Goal: Use online tool/utility: Utilize a website feature to perform a specific function

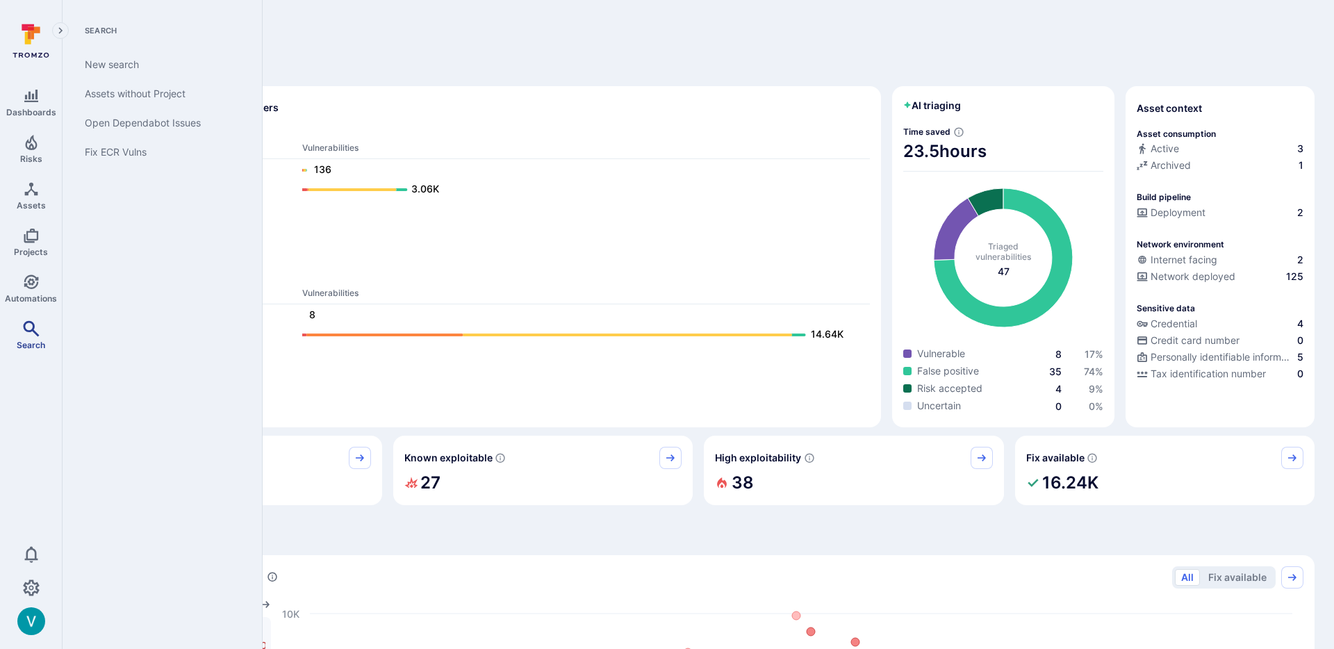
click at [40, 322] on link "Search" at bounding box center [31, 335] width 62 height 41
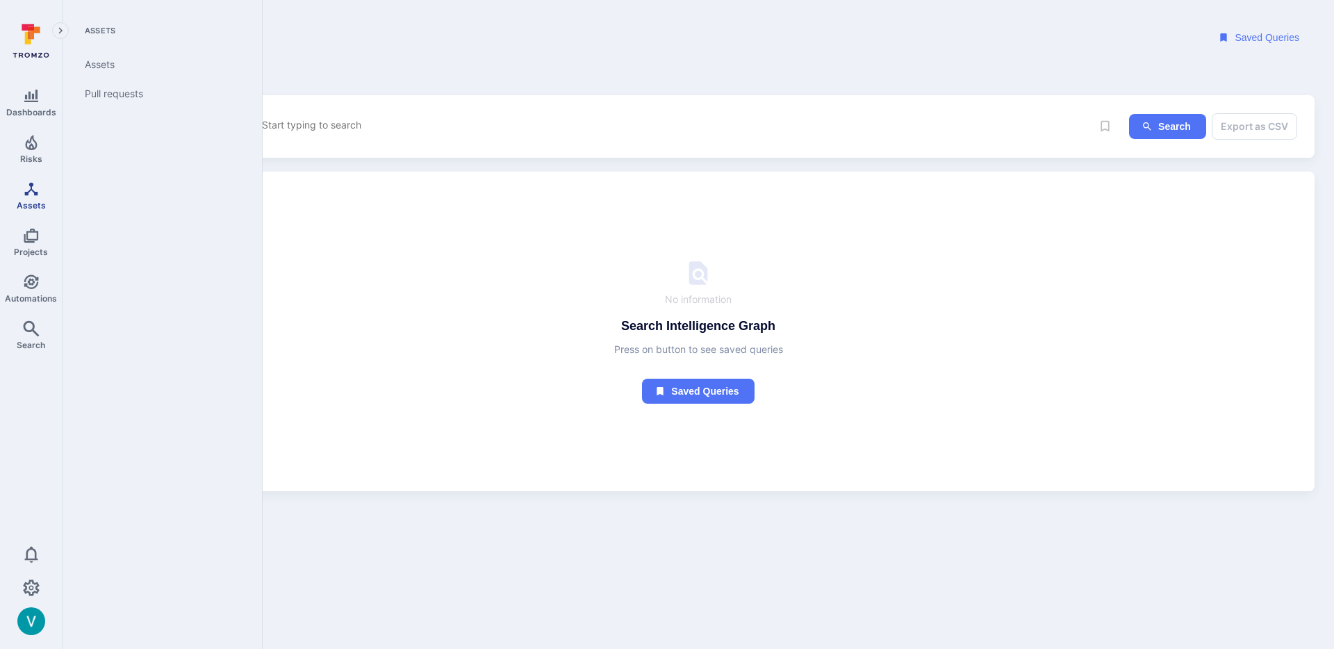
click at [37, 176] on link "Assets" at bounding box center [31, 195] width 62 height 41
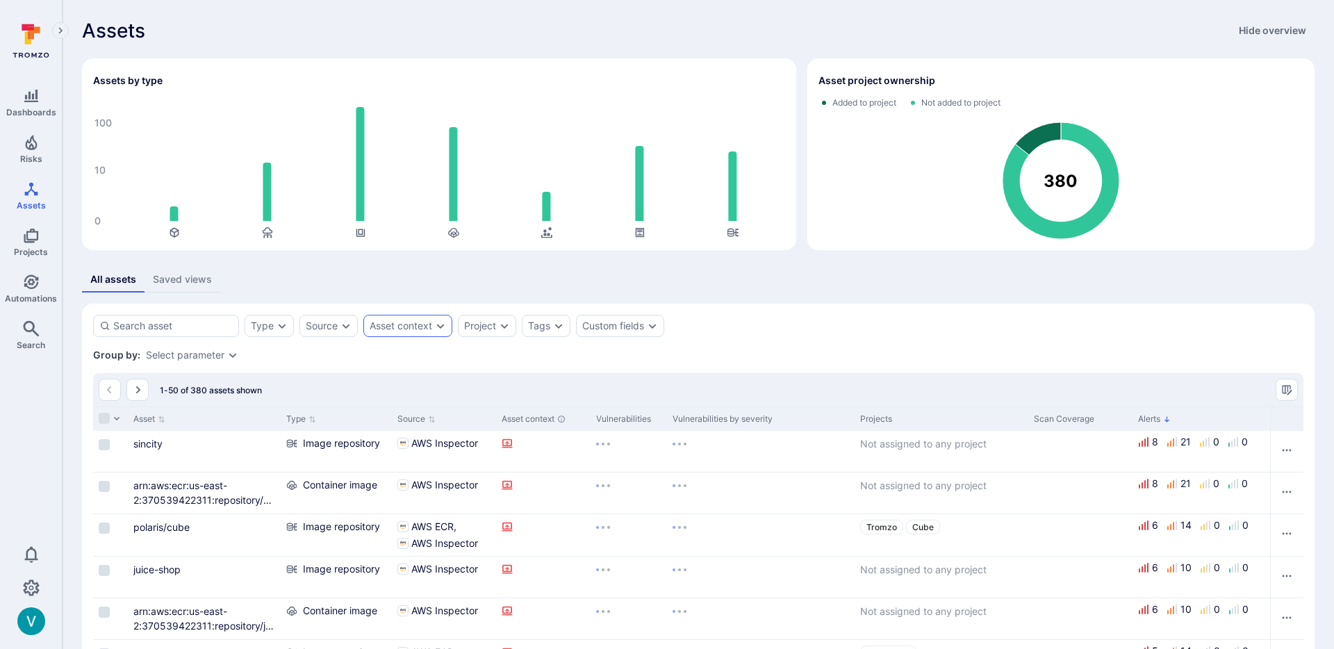
click at [397, 331] on div "Asset context" at bounding box center [401, 325] width 63 height 11
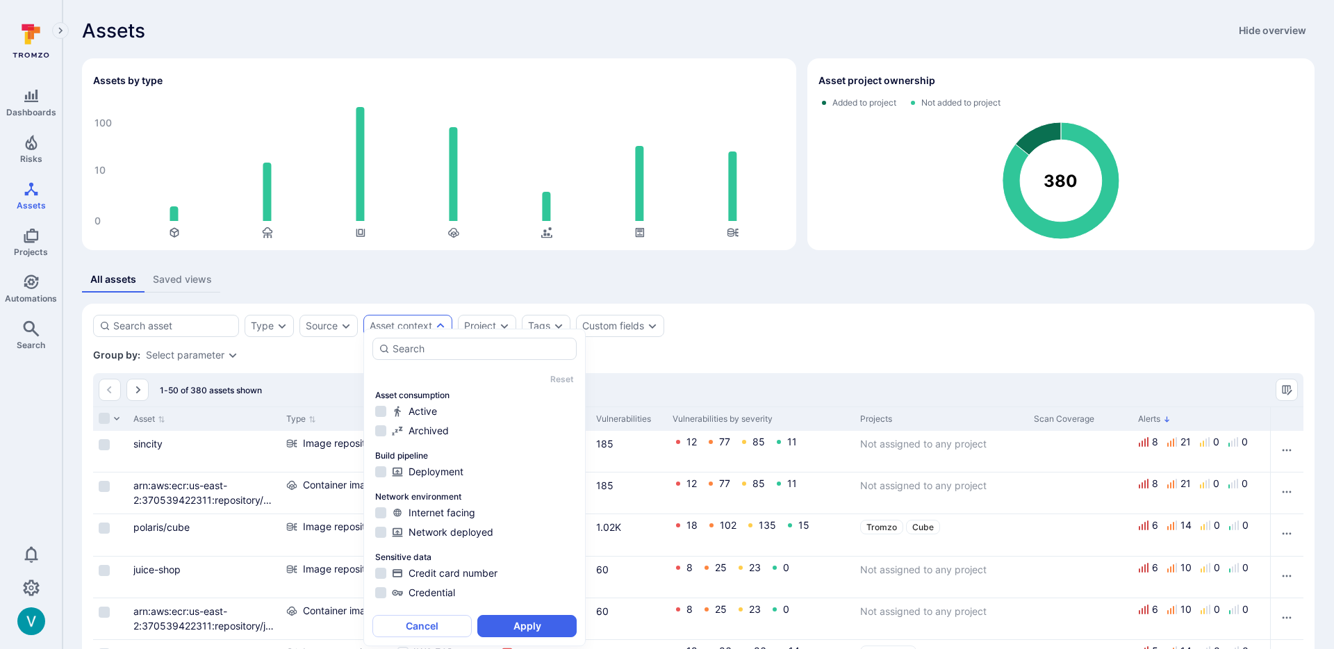
click at [814, 360] on div "Group by: Select parameter" at bounding box center [698, 355] width 1211 height 14
